Goal: Communication & Community: Answer question/provide support

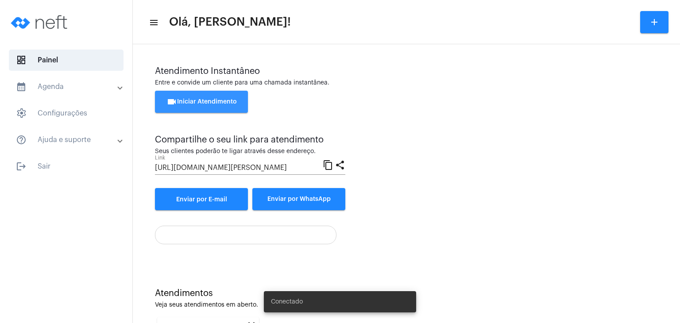
click at [227, 93] on button "videocam Iniciar Atendimento" at bounding box center [201, 102] width 93 height 22
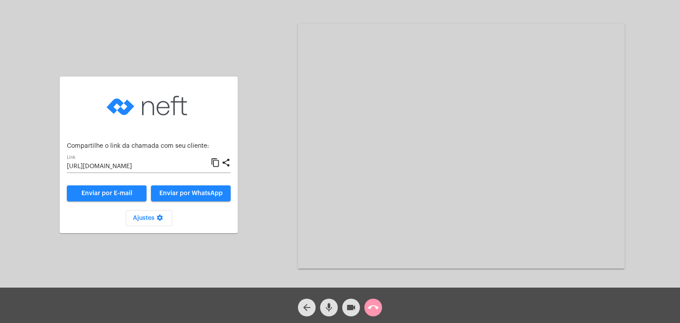
click at [534, 5] on div at bounding box center [340, 6] width 680 height 8
click at [377, 302] on span "call_end" at bounding box center [373, 308] width 11 height 18
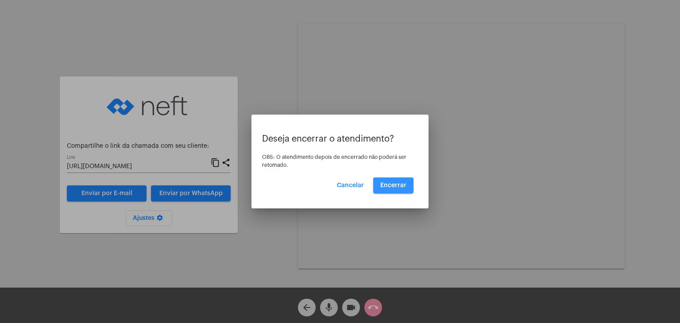
click at [392, 190] on button "Encerrar" at bounding box center [393, 186] width 40 height 16
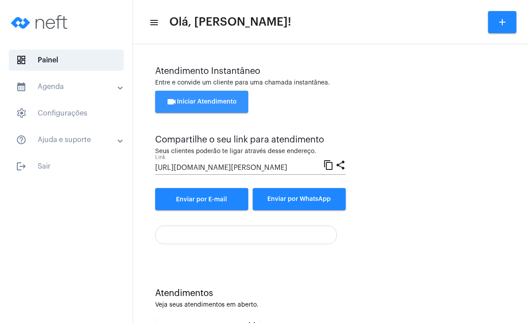
click at [234, 110] on button "videocam Iniciar Atendimento" at bounding box center [201, 102] width 93 height 22
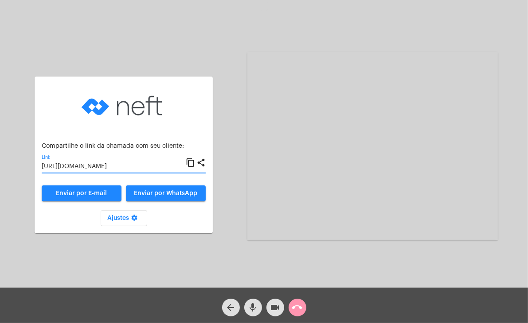
click at [82, 163] on input "[URL][DOMAIN_NAME]" at bounding box center [114, 166] width 144 height 7
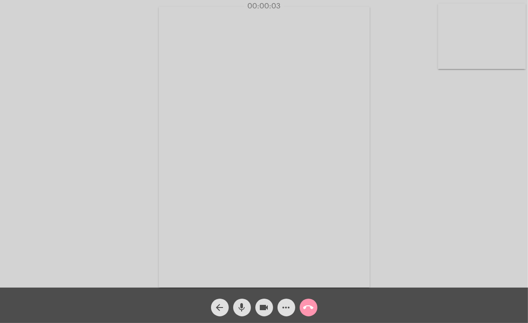
click at [460, 42] on video at bounding box center [482, 37] width 88 height 66
click at [341, 135] on video at bounding box center [326, 146] width 325 height 244
